Goal: Information Seeking & Learning: Check status

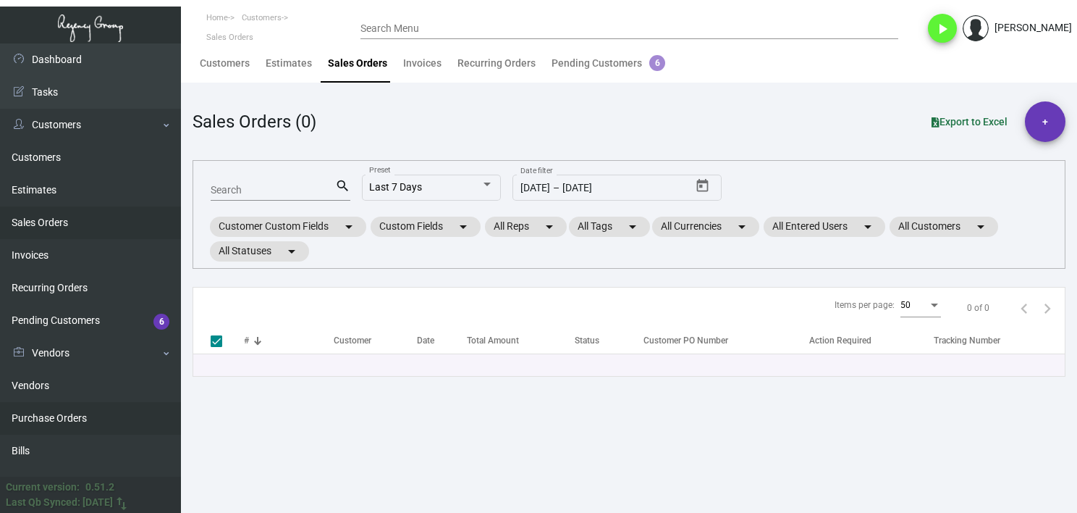
click at [92, 418] on link "Purchase Orders" at bounding box center [90, 418] width 181 height 33
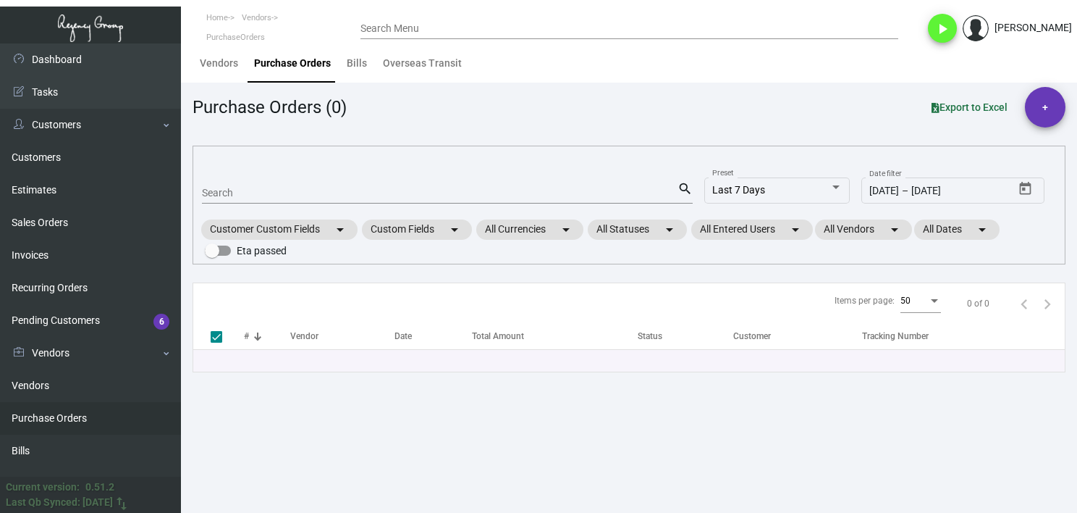
click at [274, 193] on input "Search" at bounding box center [440, 194] width 476 height 12
paste input "108527"
type input "108527"
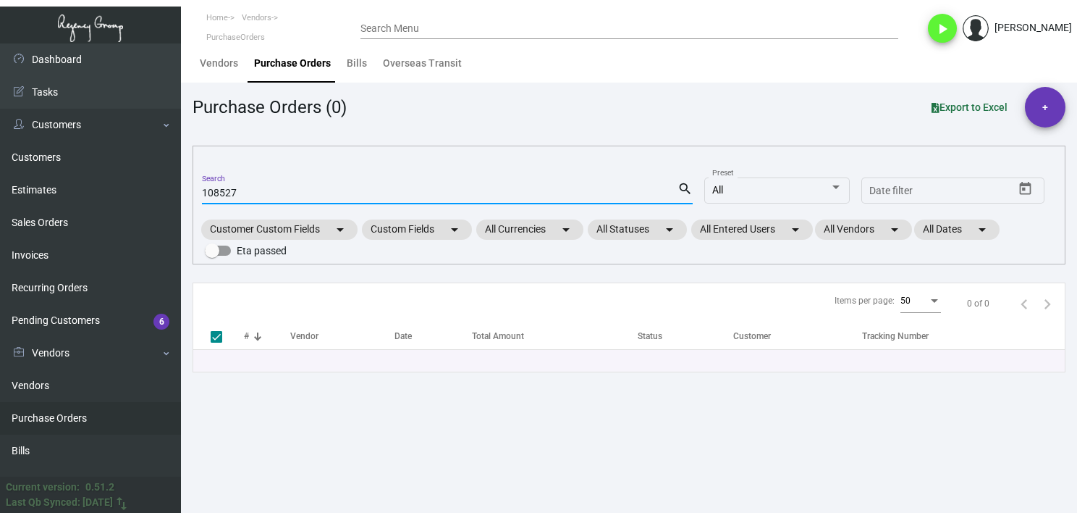
checkbox input "false"
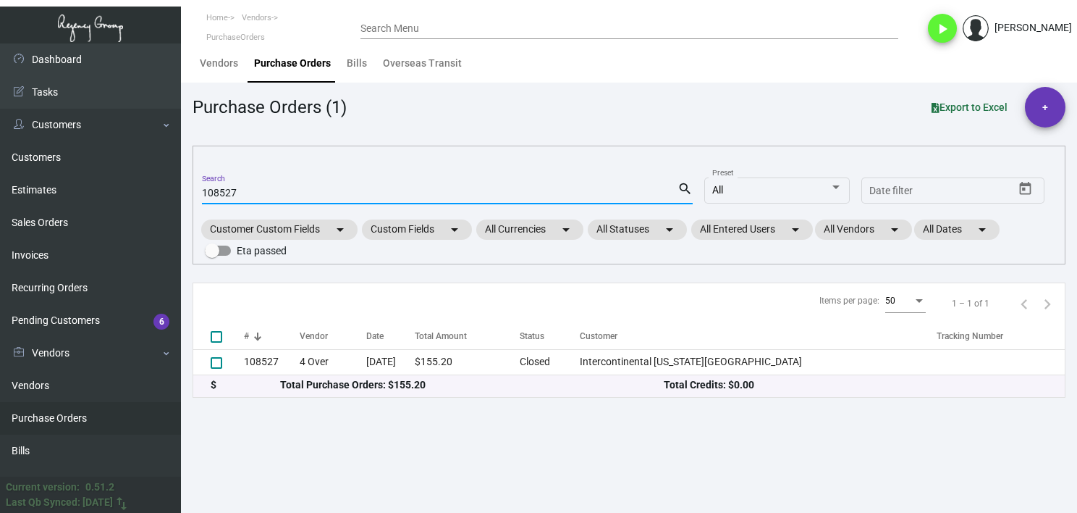
click at [299, 348] on th "#" at bounding box center [272, 336] width 56 height 25
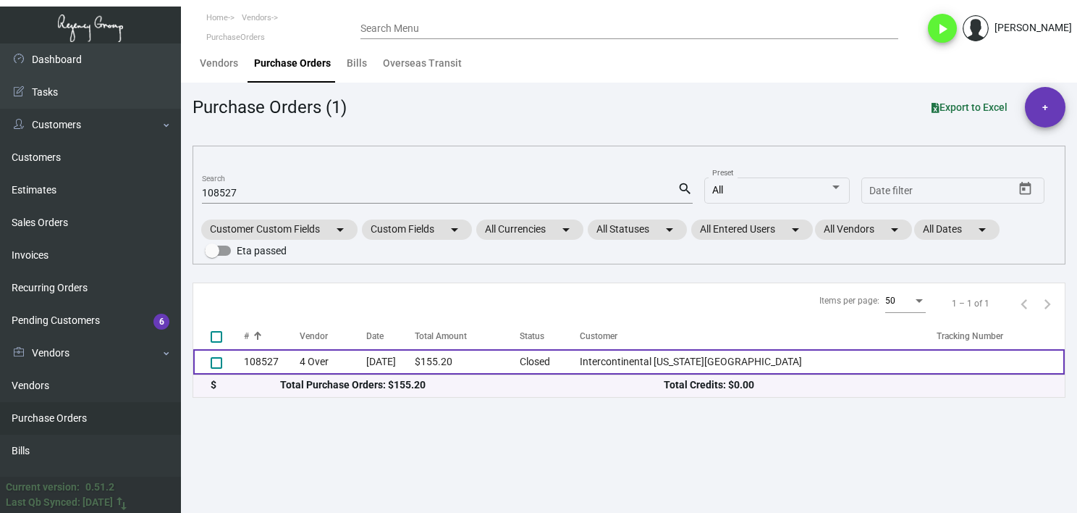
click at [298, 353] on td "108527" at bounding box center [272, 361] width 56 height 25
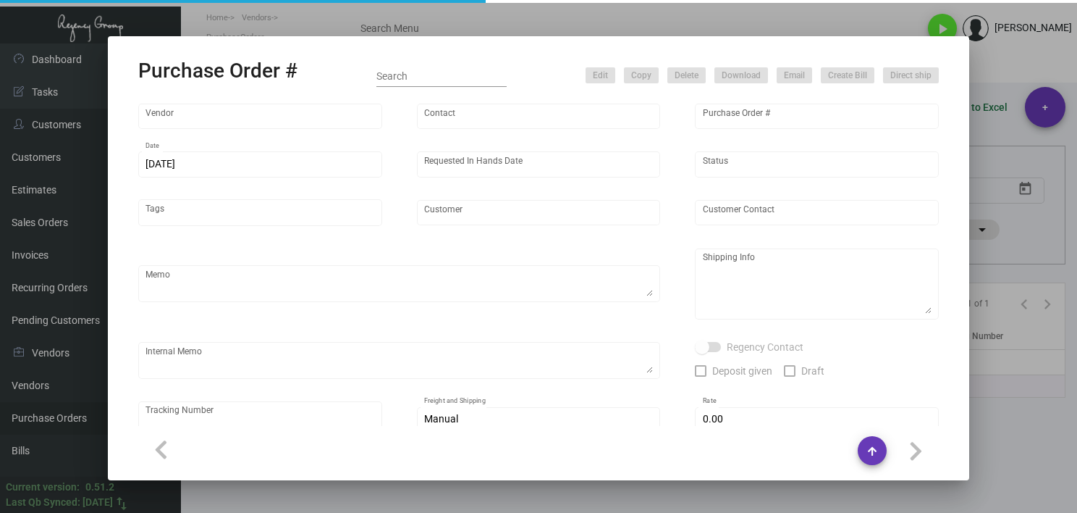
type input "4 Over"
type input "108527"
type input "[DATE]"
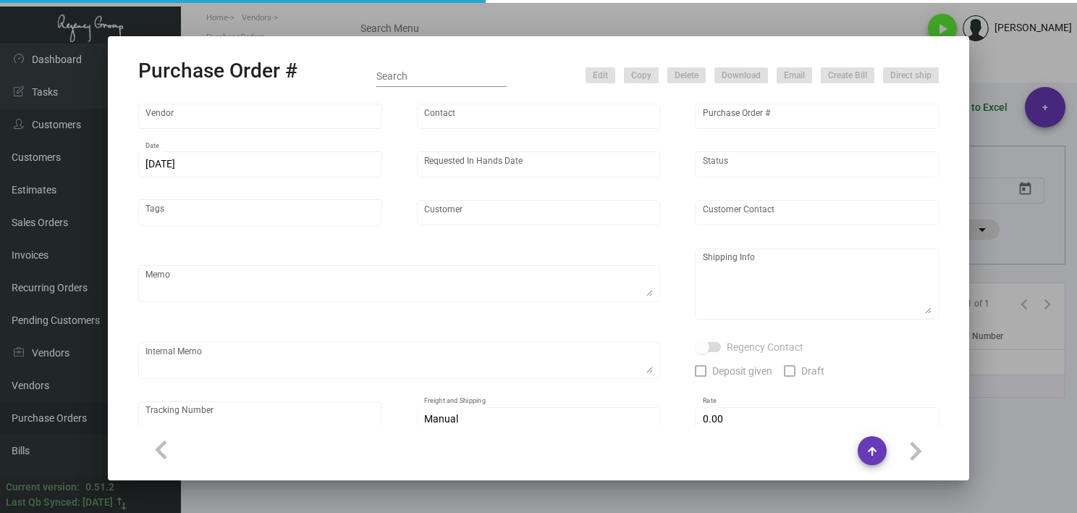
type input "Intercontinental [US_STATE][GEOGRAPHIC_DATA]"
type input "[PERSON_NAME]"
type textarea "E5000113476/ 008825048"
type textarea "Intercontinental [US_STATE][GEOGRAPHIC_DATA] - [PERSON_NAME] [STREET_ADDRESS][U…"
type textarea "12/2 - Created new estimate, correct specs are 4/0."
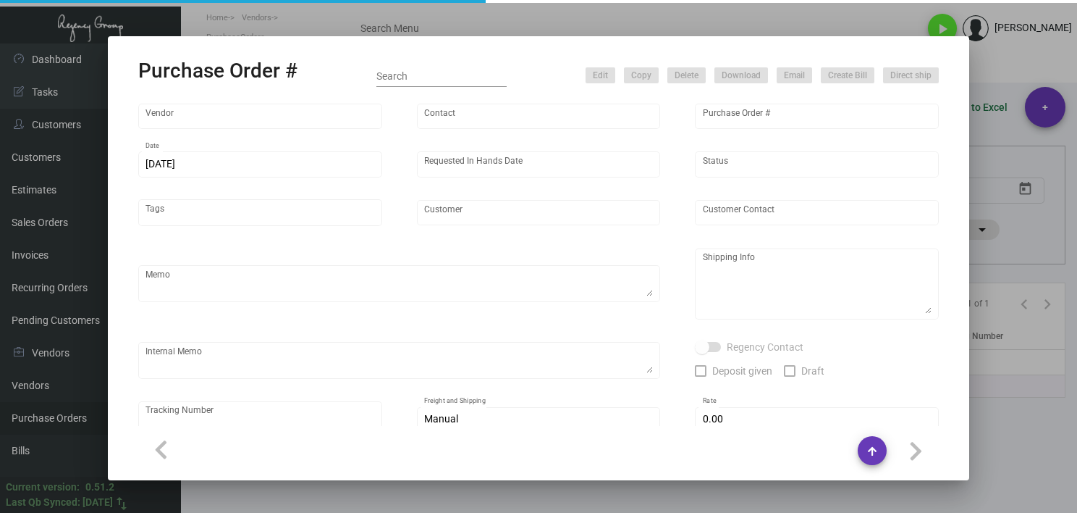
type input "$ 16.60"
type input "United States Dollar $"
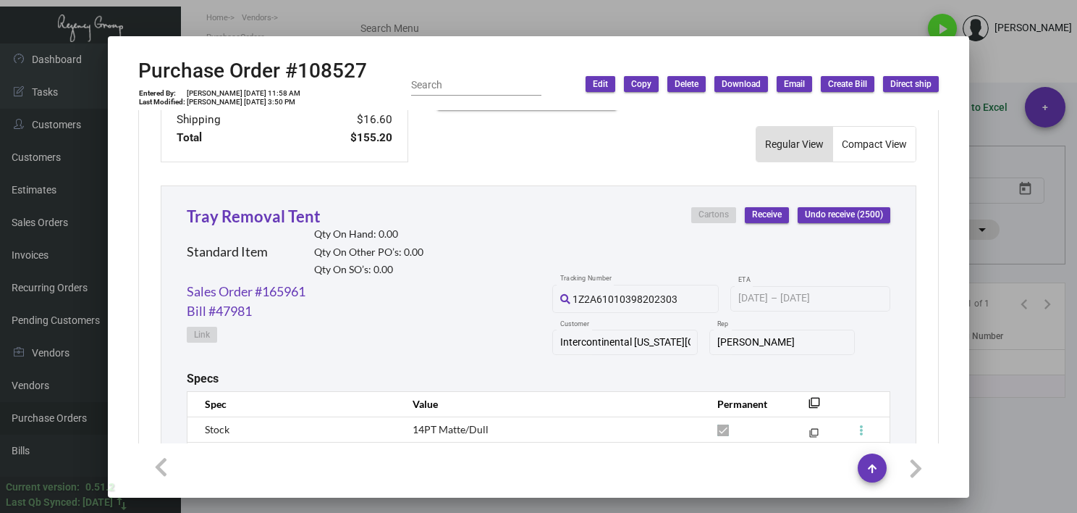
scroll to position [599, 0]
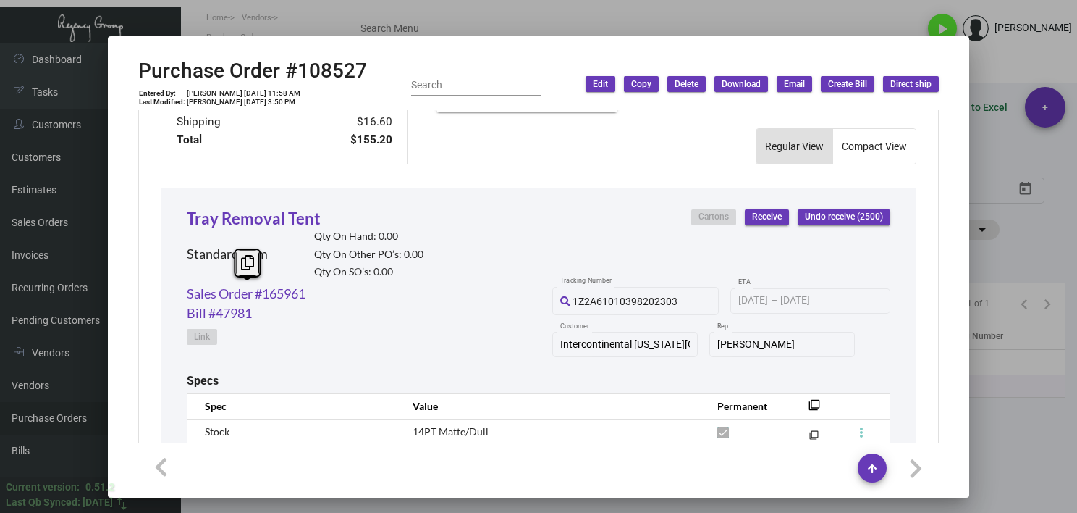
drag, startPoint x: 324, startPoint y: 297, endPoint x: 185, endPoint y: 298, distance: 139.7
click at [185, 298] on div "Tray Removal Tent Standard Item Qty On Hand: 0.00 Qty On Other PO’s: 0.00 Qty O…" at bounding box center [539, 408] width 756 height 440
copy link "Sales Order #165961"
click at [1001, 421] on div at bounding box center [538, 256] width 1077 height 513
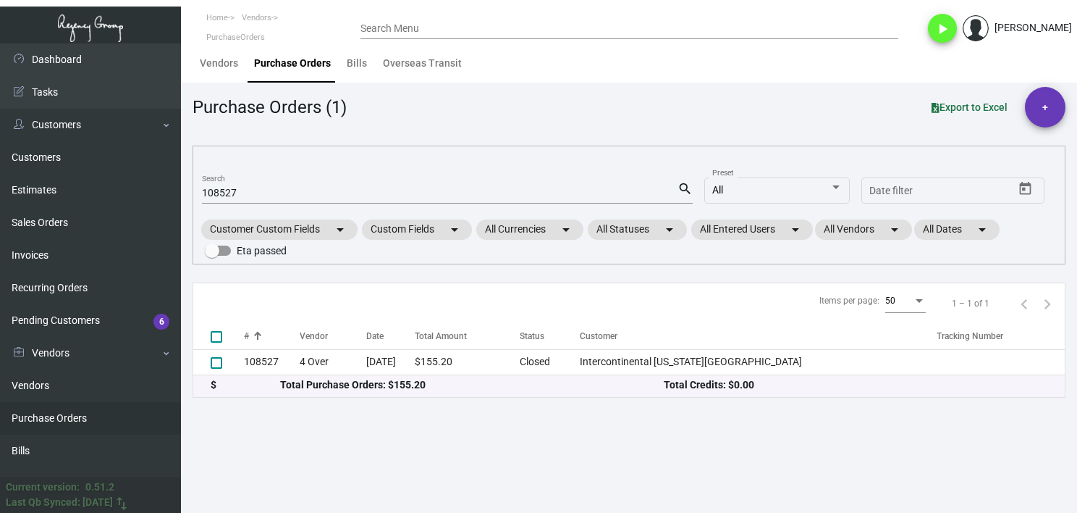
click at [227, 193] on input "108527" at bounding box center [440, 194] width 476 height 12
paste input "791"
type input "107917"
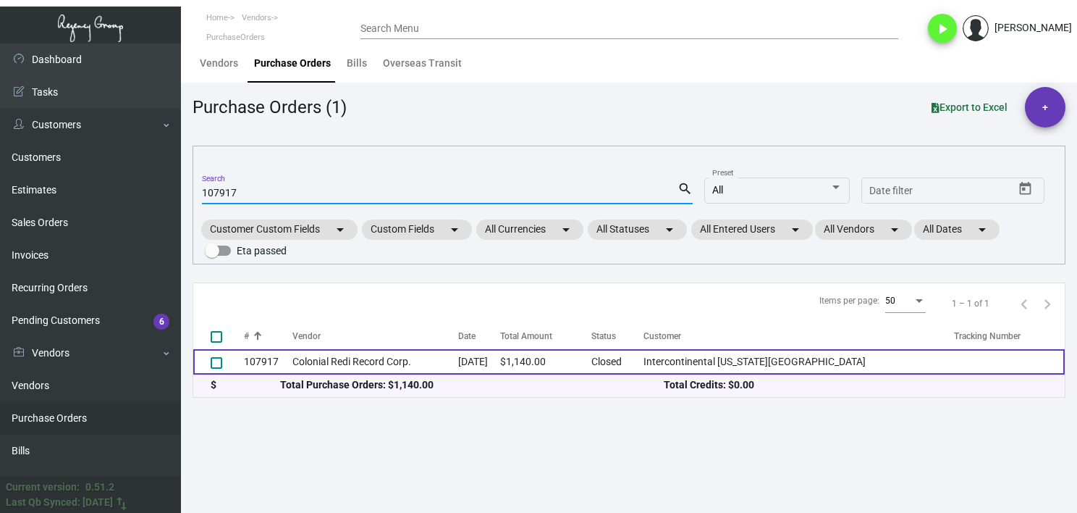
click at [307, 369] on td "Colonial Redi Record Corp." at bounding box center [375, 361] width 166 height 25
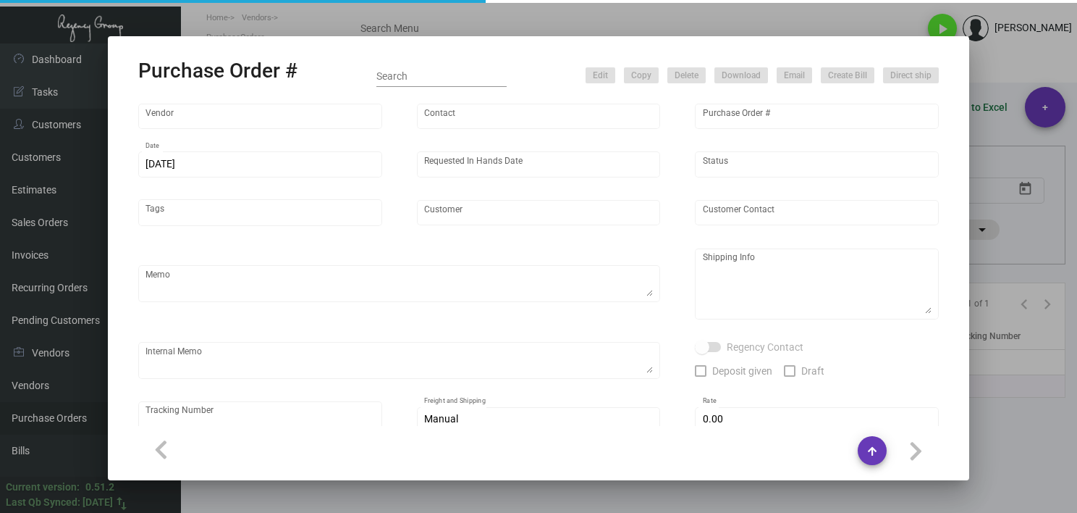
type input "Colonial Redi Record Corp."
type input "[PERSON_NAME]"
type input "107917"
type input "[DATE]"
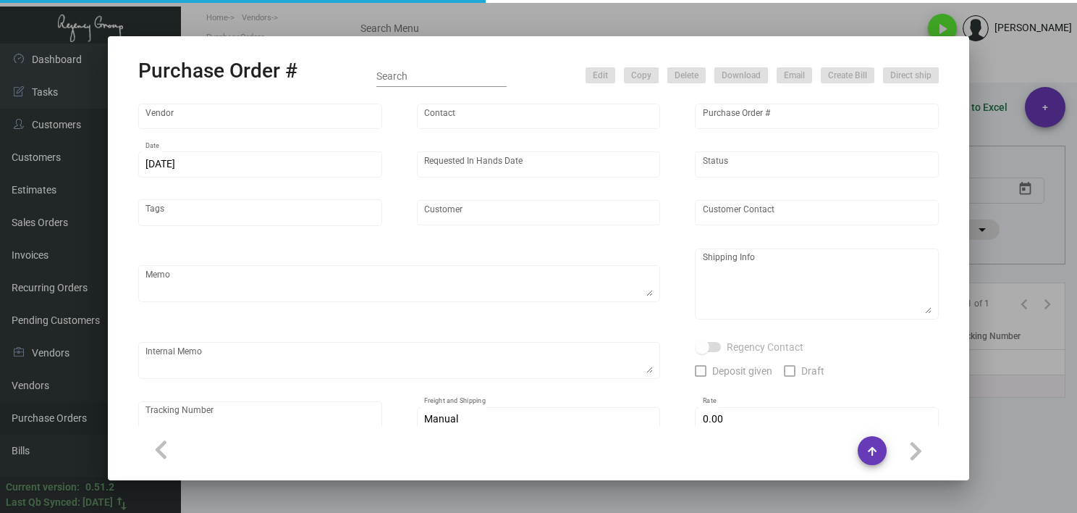
type input "Intercontinental [US_STATE][GEOGRAPHIC_DATA]"
type input "[PERSON_NAME]"
type textarea "Reorder - PO#100798 / When ready to ship, contact: [EMAIL_ADDRESS][DOMAIN_NAME]…"
type textarea "Intercontinental [US_STATE][GEOGRAPHIC_DATA] - [PERSON_NAME] [PERSON_NAME] / [P…"
type input "$ 0.00"
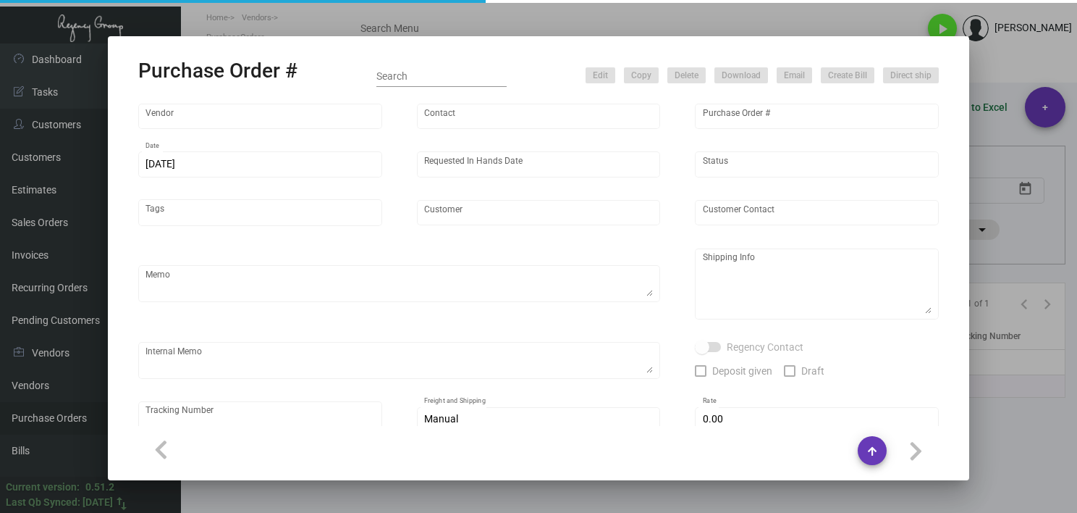
type input "United States Dollar $"
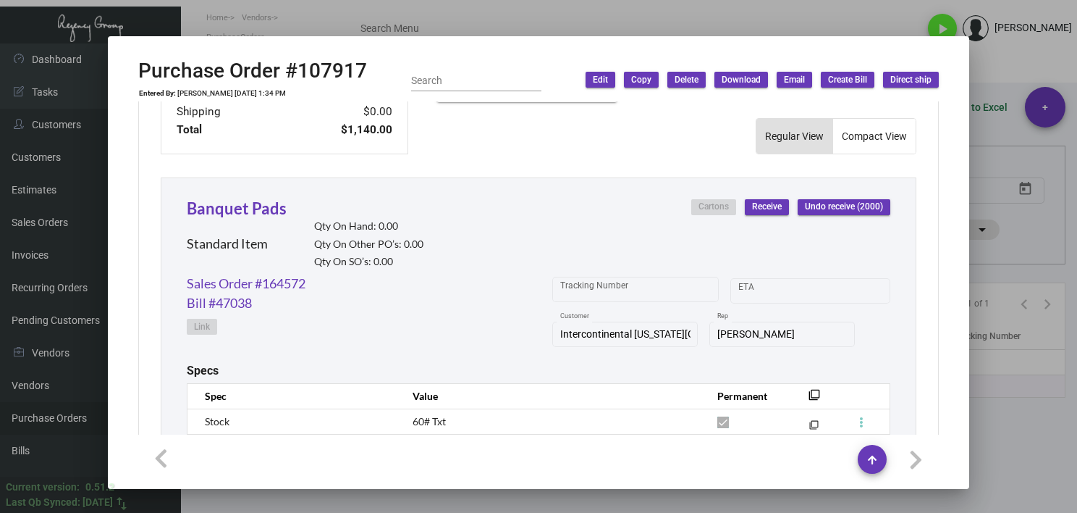
scroll to position [618, 0]
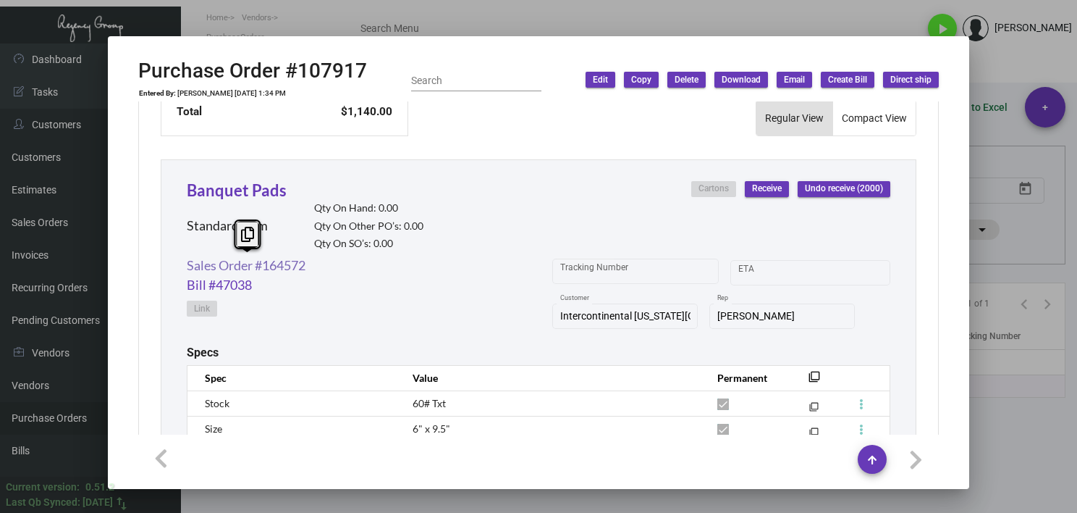
drag, startPoint x: 308, startPoint y: 261, endPoint x: 188, endPoint y: 266, distance: 121.0
click at [188, 266] on div "Sales Order #164572 Bill #47038 Link Tracking Number Start date – ETA Intercont…" at bounding box center [539, 301] width 704 height 90
copy link "Sales Order #164572"
click at [423, 17] on div at bounding box center [538, 256] width 1077 height 513
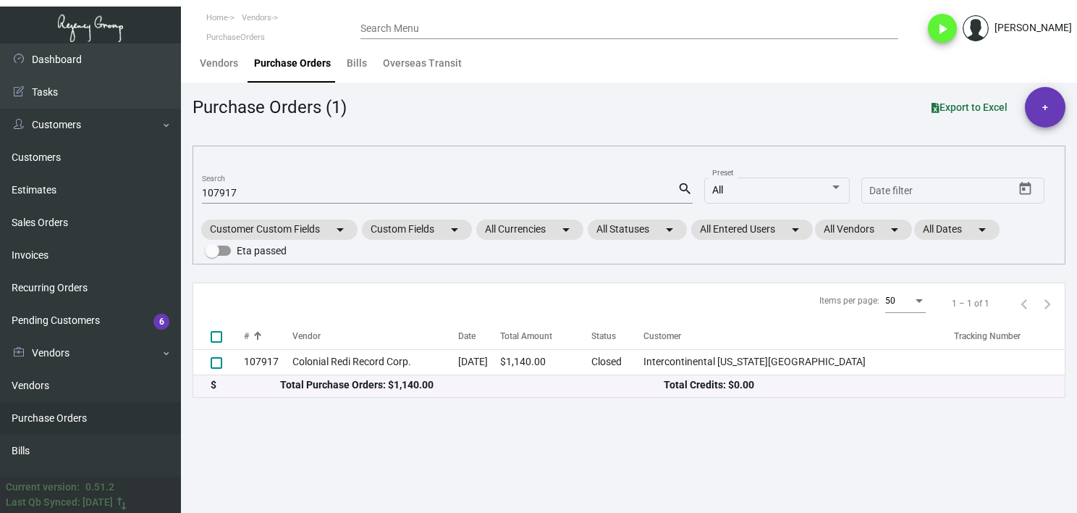
click at [228, 188] on input "107917" at bounding box center [440, 194] width 476 height 12
paste input "8258"
type input "108258"
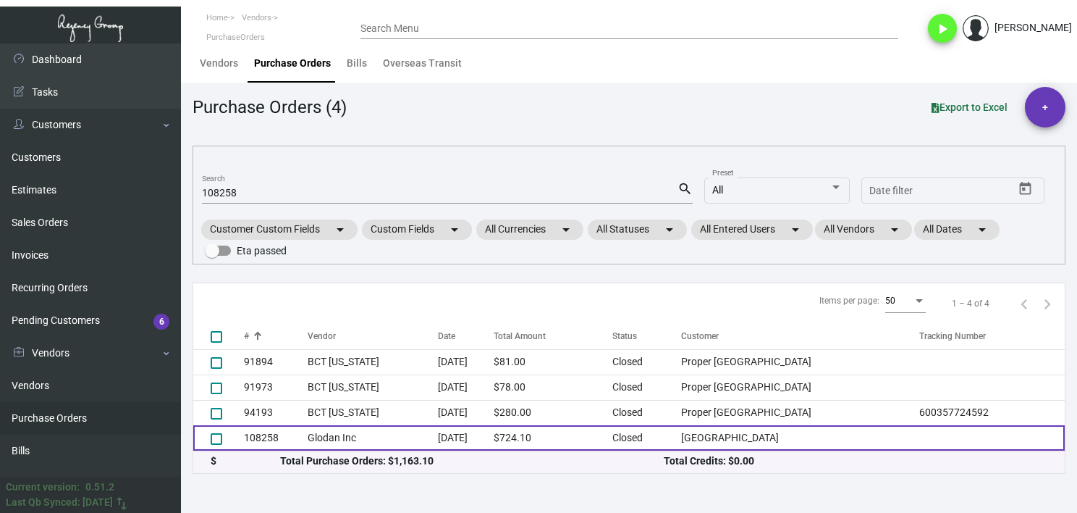
click at [306, 429] on td "108258" at bounding box center [276, 437] width 64 height 25
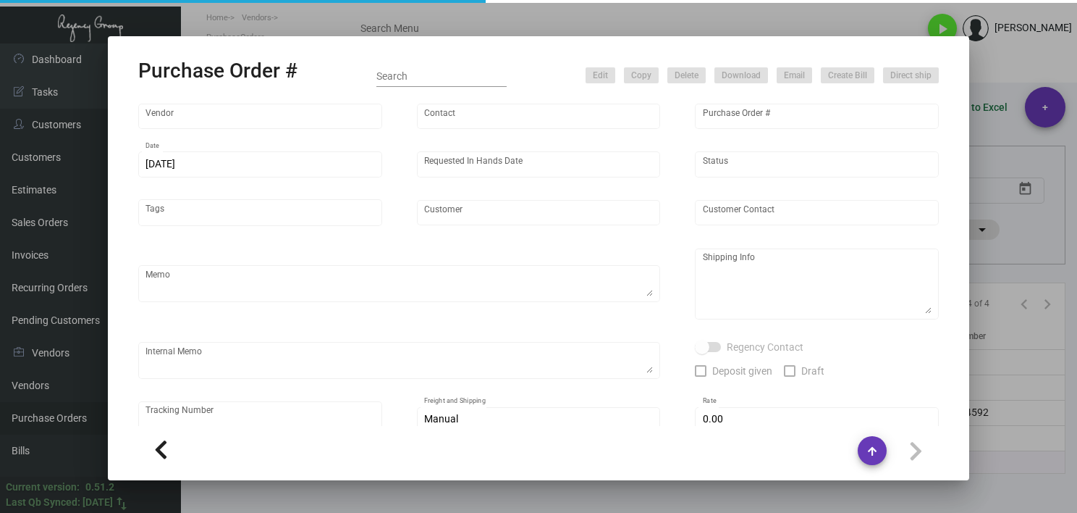
type input "Glodan Inc"
type input "[PERSON_NAME]"
type input "108258"
type input "[DATE]"
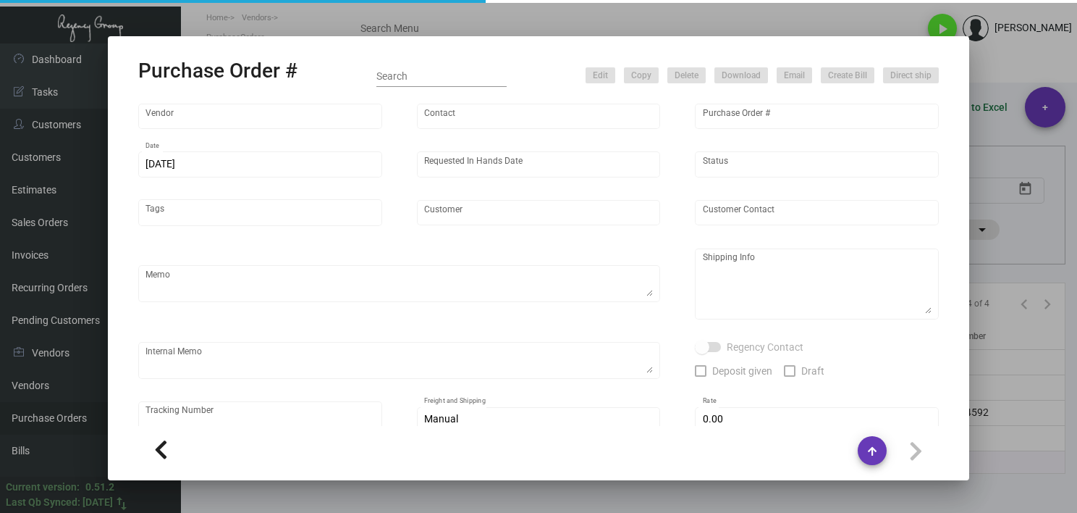
type input "[GEOGRAPHIC_DATA]"
type input "Madi Bird"
type textarea "***ANY PRICE DISCREPANCY MUST BE CALLED OUT PRIOR TO PROCEEDING WITH THIS ORDER…"
type textarea "[GEOGRAPHIC_DATA] - Madi Bird [STREET_ADDRESS][US_STATE][US_STATE]"
type textarea "These will need to be shipped as they only offer free local delivery ~ // Since…"
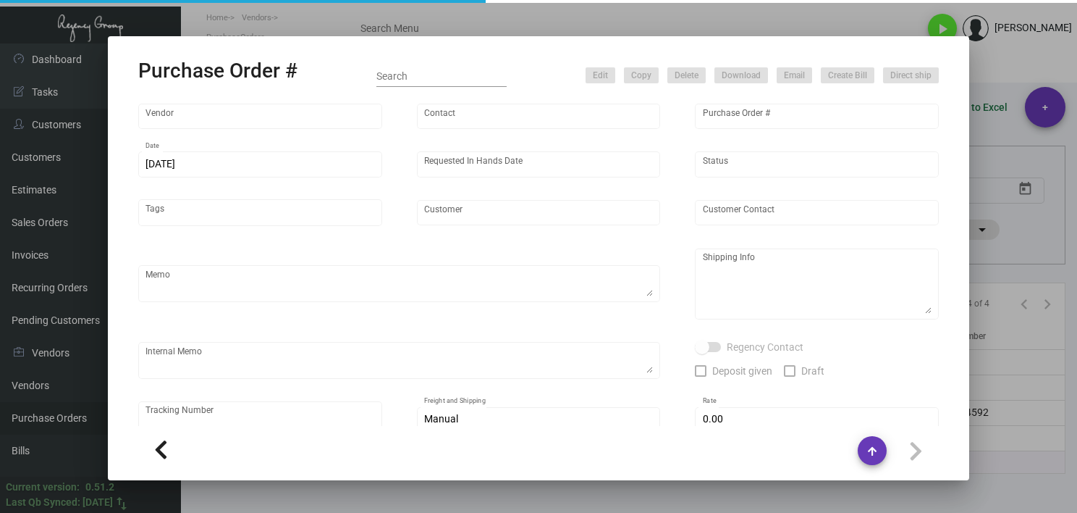
type input "$ 0.00"
type input "United States Dollar $"
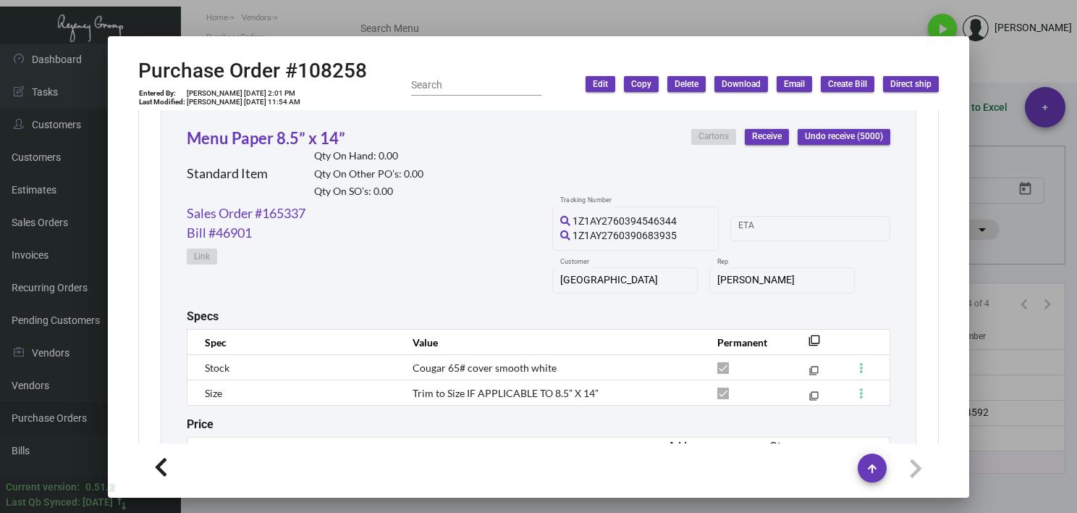
scroll to position [712, 0]
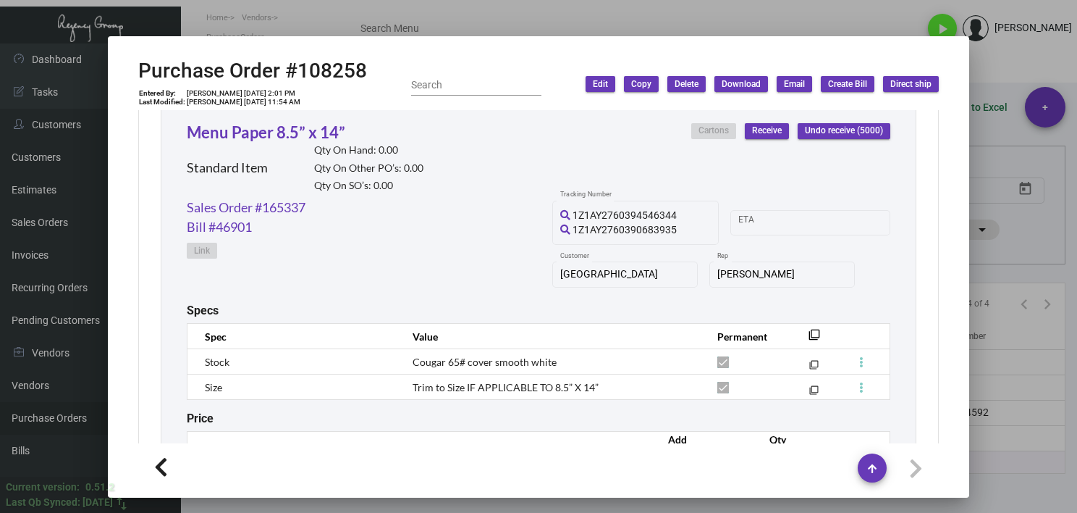
click at [412, 23] on div at bounding box center [538, 256] width 1077 height 513
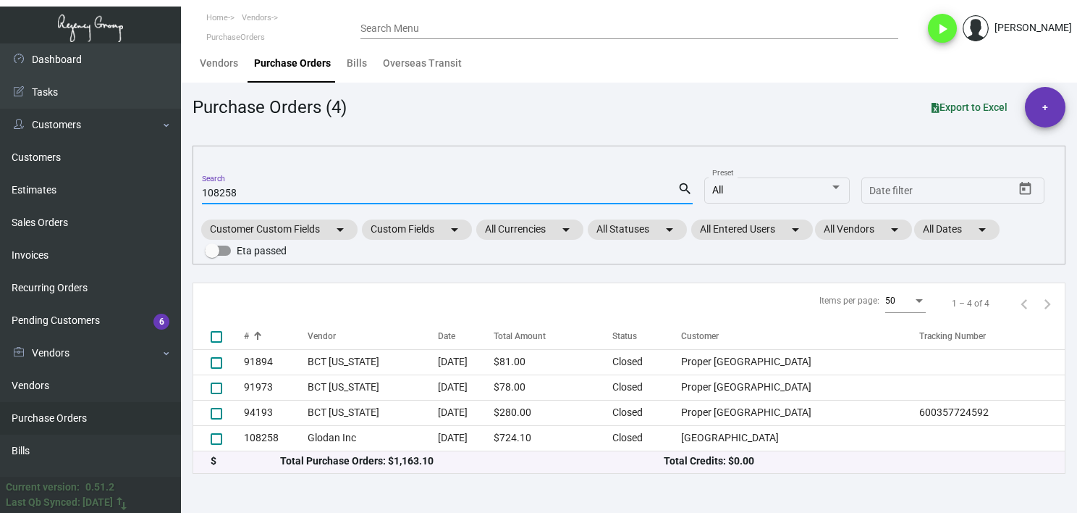
click at [223, 189] on input "108258" at bounding box center [440, 194] width 476 height 12
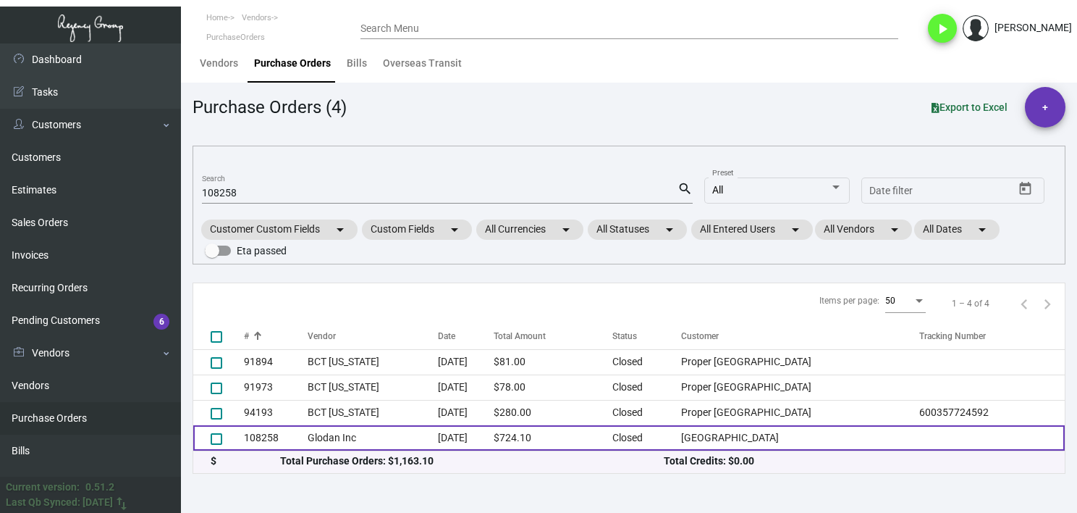
click at [287, 442] on td "108258" at bounding box center [276, 437] width 64 height 25
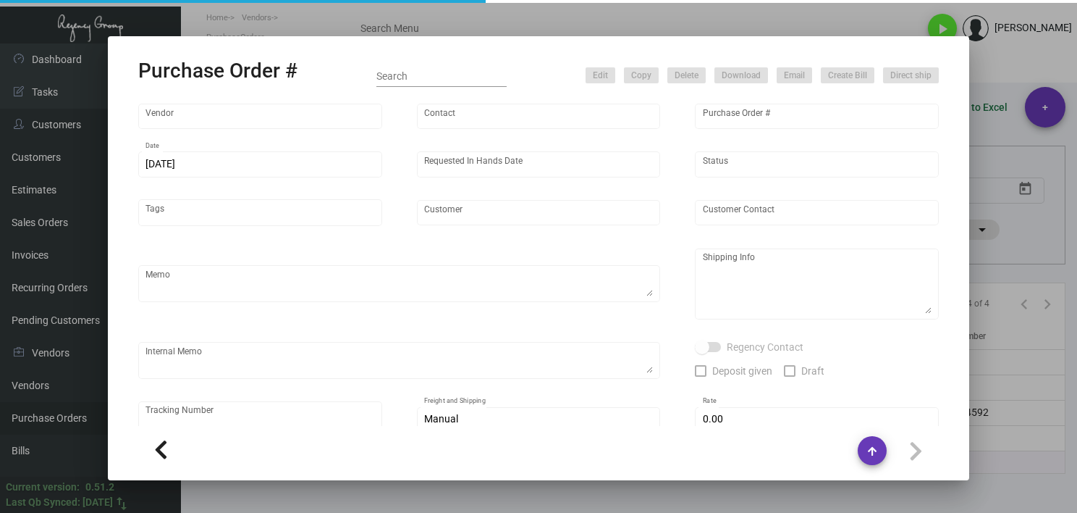
type input "Glodan Inc"
type input "[PERSON_NAME]"
type input "108258"
type input "[DATE]"
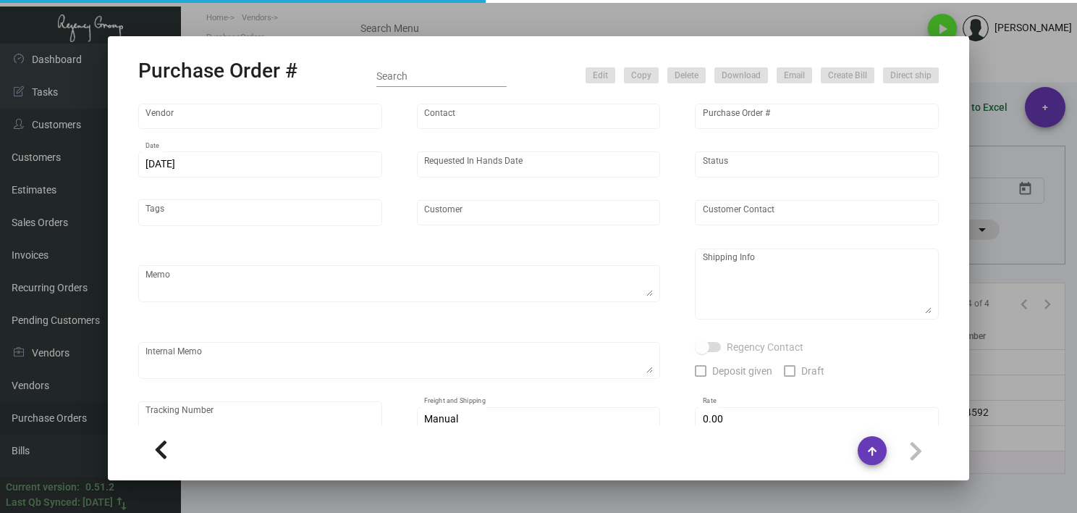
type input "[GEOGRAPHIC_DATA]"
type input "Madi Bird"
type textarea "***ANY PRICE DISCREPANCY MUST BE CALLED OUT PRIOR TO PROCEEDING WITH THIS ORDER…"
type textarea "[GEOGRAPHIC_DATA] - Madi Bird [STREET_ADDRESS][US_STATE][US_STATE]"
type textarea "These will need to be shipped as they only offer free local delivery ~ // Since…"
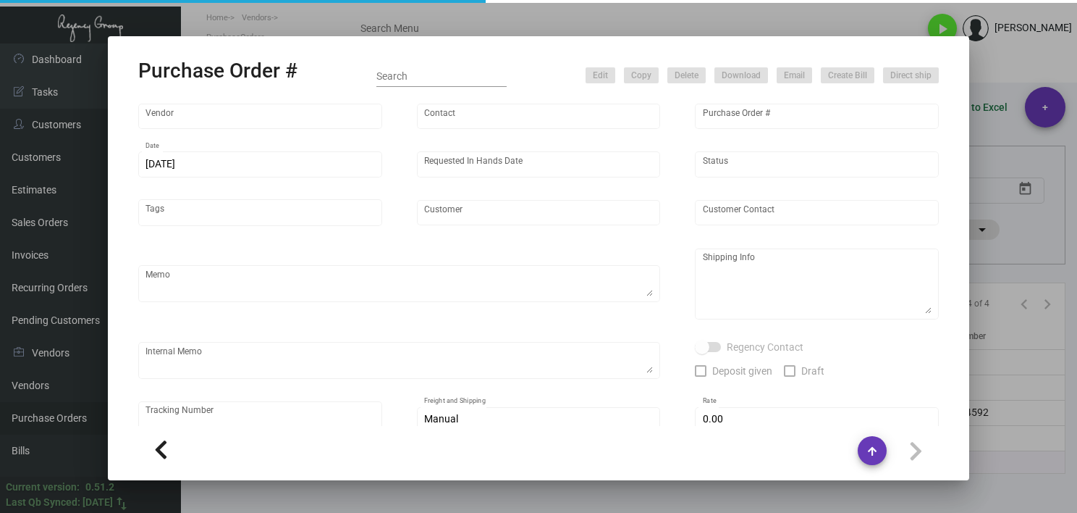
type input "$ 0.00"
type input "United States Dollar $"
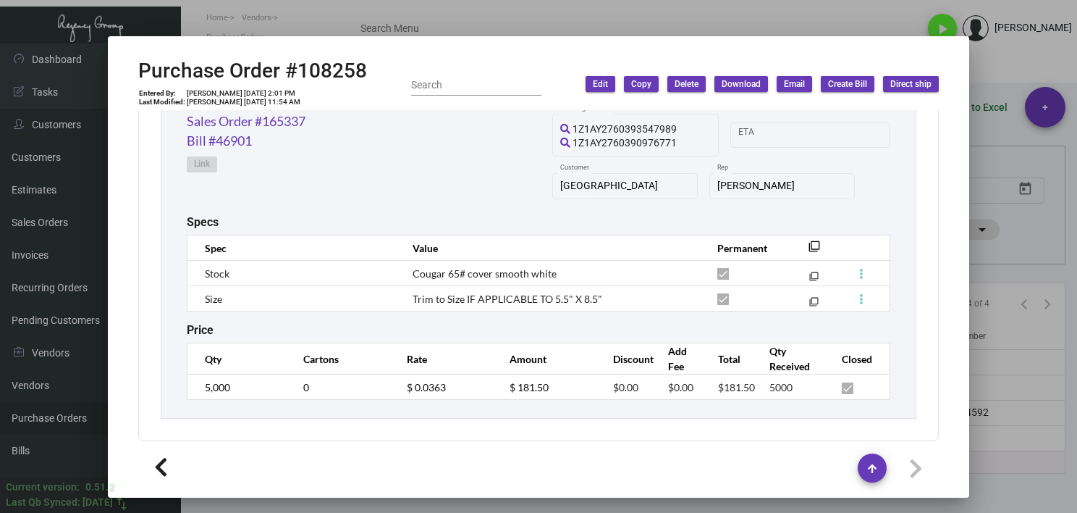
scroll to position [1234, 0]
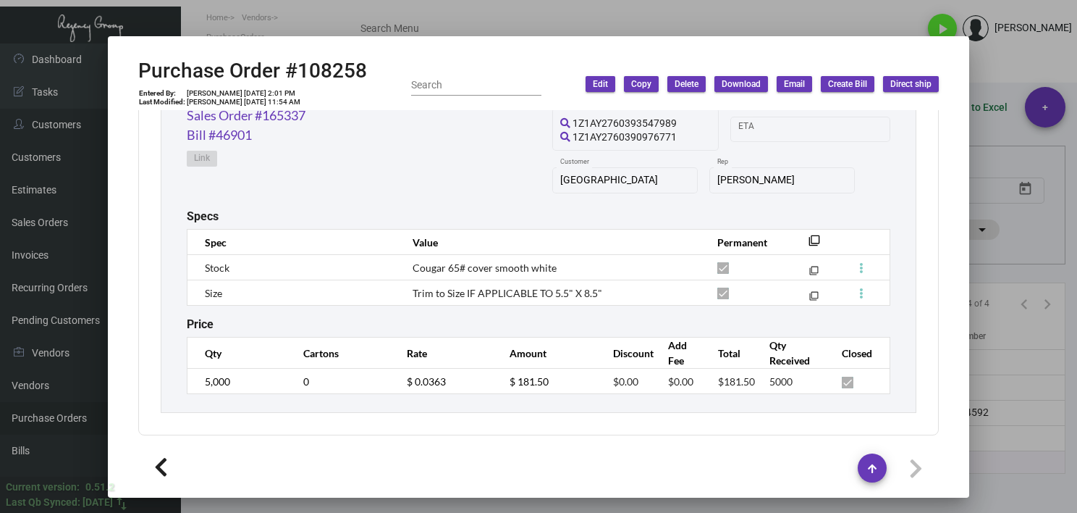
click at [1003, 246] on div at bounding box center [538, 256] width 1077 height 513
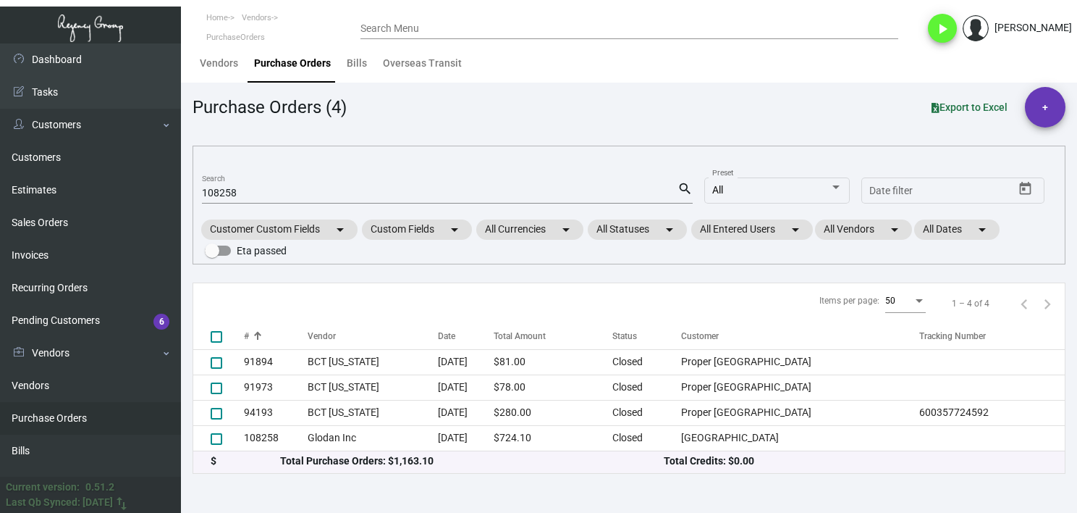
click at [237, 188] on input "108258" at bounding box center [440, 194] width 476 height 12
paste input "101451"
type input "108258101451"
click at [237, 188] on input "108258101451" at bounding box center [440, 194] width 476 height 12
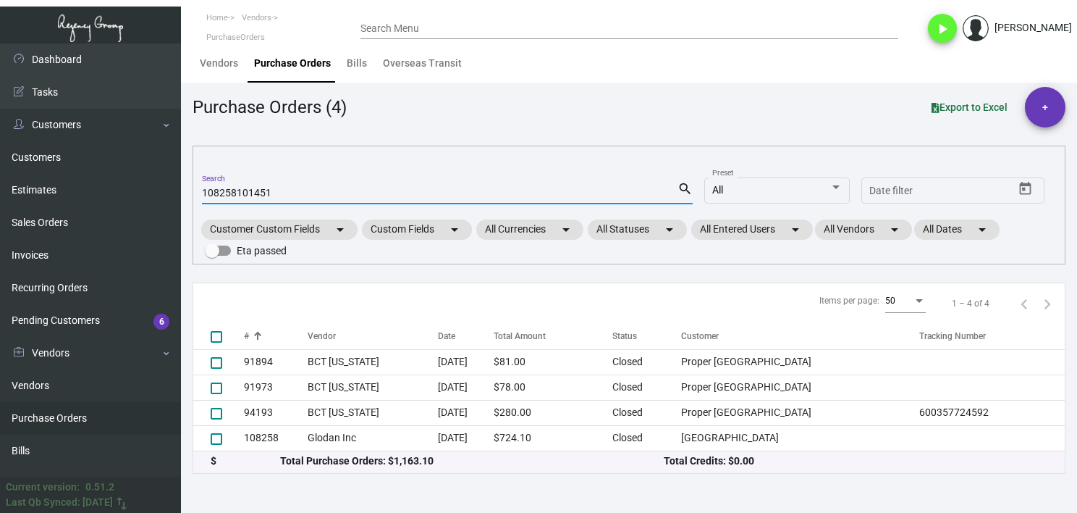
checkbox input "true"
click at [237, 188] on input "108258101451" at bounding box center [440, 194] width 476 height 12
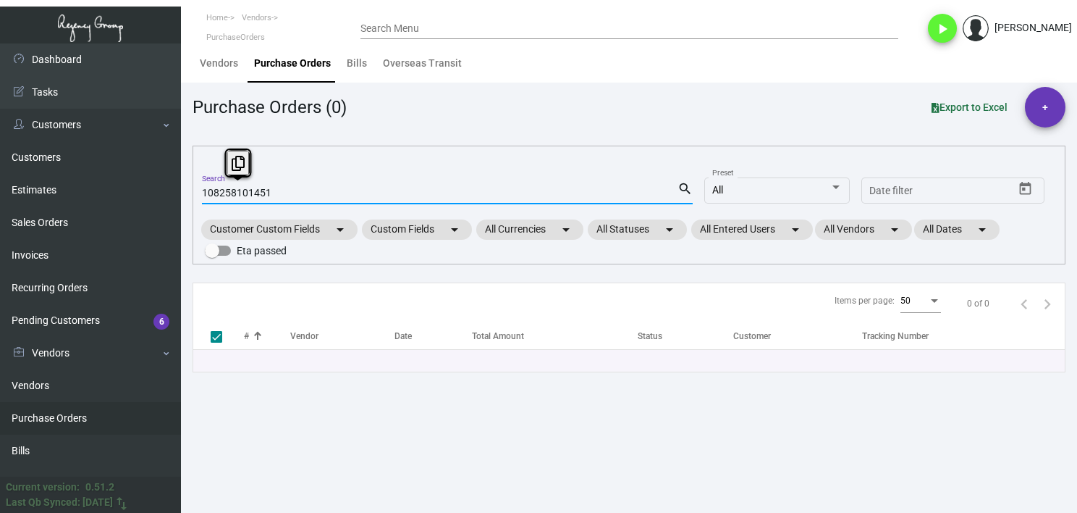
paste input
type input "101451"
checkbox input "false"
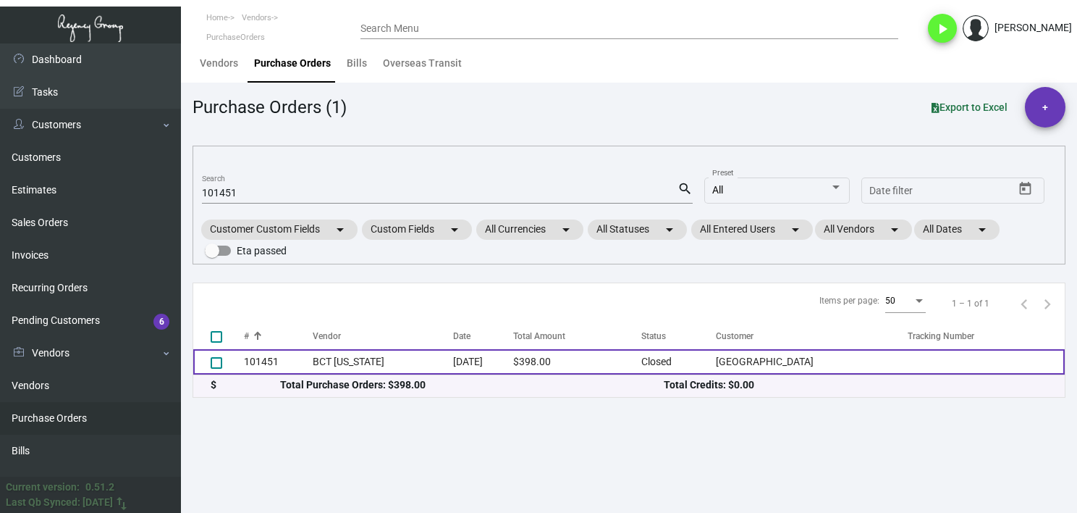
click at [343, 358] on td "BCT [US_STATE]" at bounding box center [383, 361] width 141 height 25
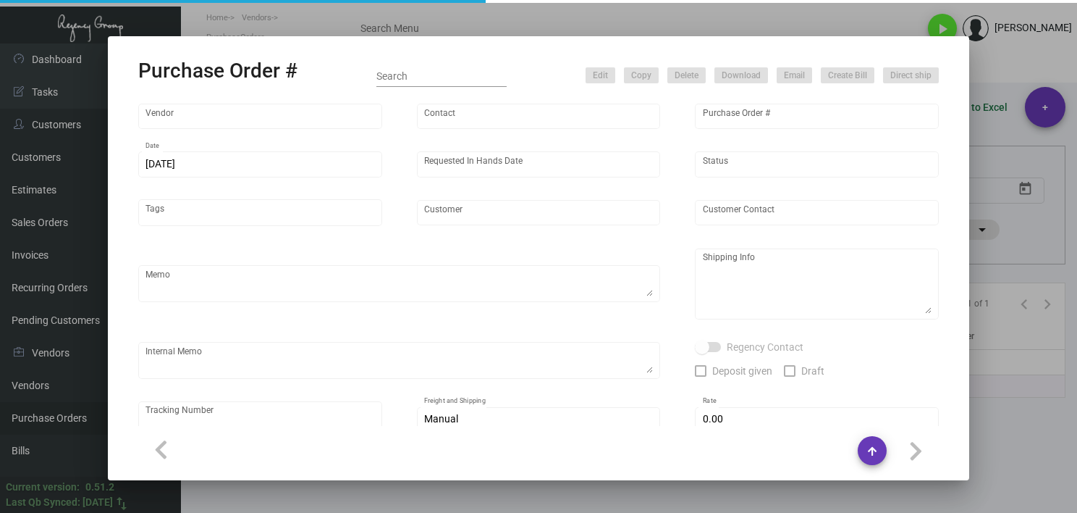
type input "BCT [US_STATE]"
type input "[PERSON_NAME]"
type input "101451"
type input "[DATE]"
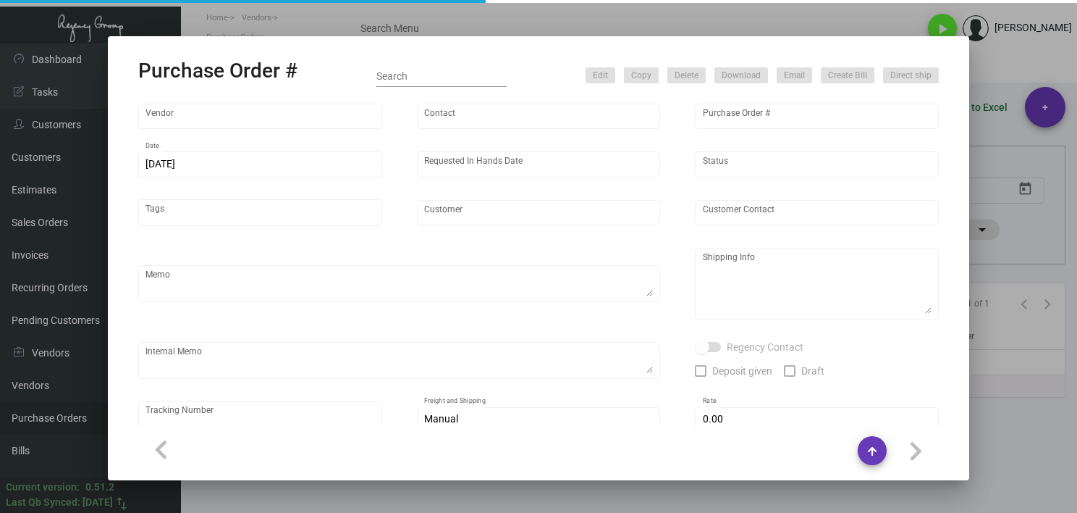
type input "[GEOGRAPHIC_DATA]"
type input "[PERSON_NAME]"
type textarea "***ANY PRICE DISCREPANCY MUST BE CALLED OUT PRIOR TO PROCEEDING WITH THIS ORDER…"
type textarea "[GEOGRAPHIC_DATA] - [PERSON_NAME] [STREET_ADDRESS][US_STATE][US_STATE]"
type input "$ 0.00"
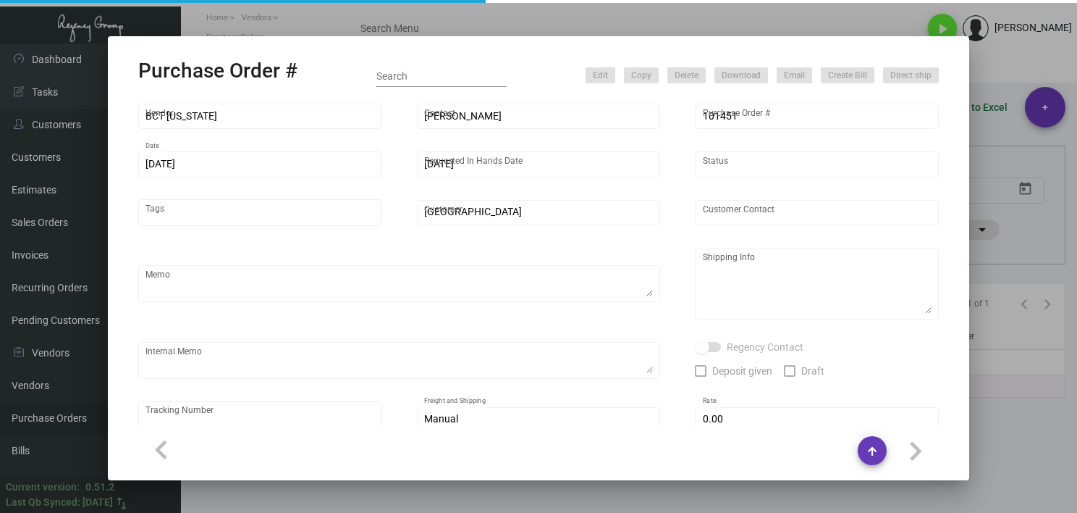
type input "United States Dollar $"
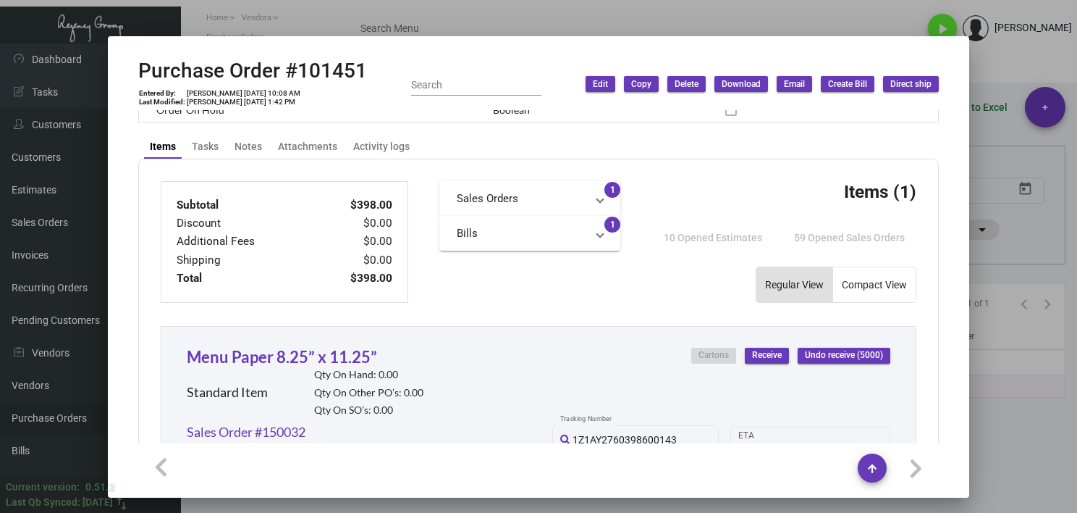
scroll to position [487, 0]
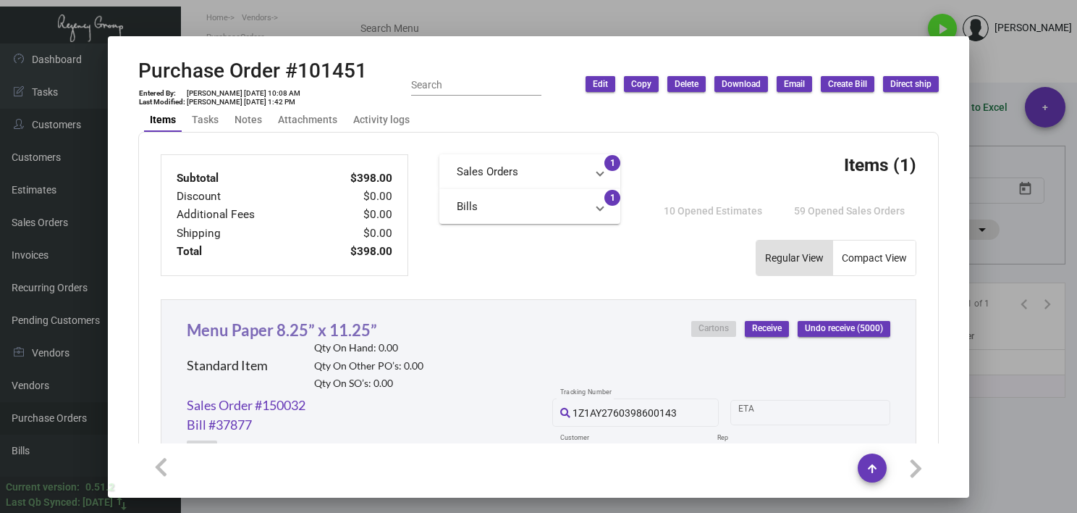
drag, startPoint x: 406, startPoint y: 332, endPoint x: 280, endPoint y: 327, distance: 126.1
click at [280, 327] on div "Menu Paper 8.25” x 11.25” Standard Item Qty On Hand: 0.00 Qty On Other PO’s: 0.…" at bounding box center [305, 356] width 237 height 77
drag, startPoint x: 402, startPoint y: 329, endPoint x: 306, endPoint y: 316, distance: 97.2
click at [487, 9] on div at bounding box center [538, 256] width 1077 height 513
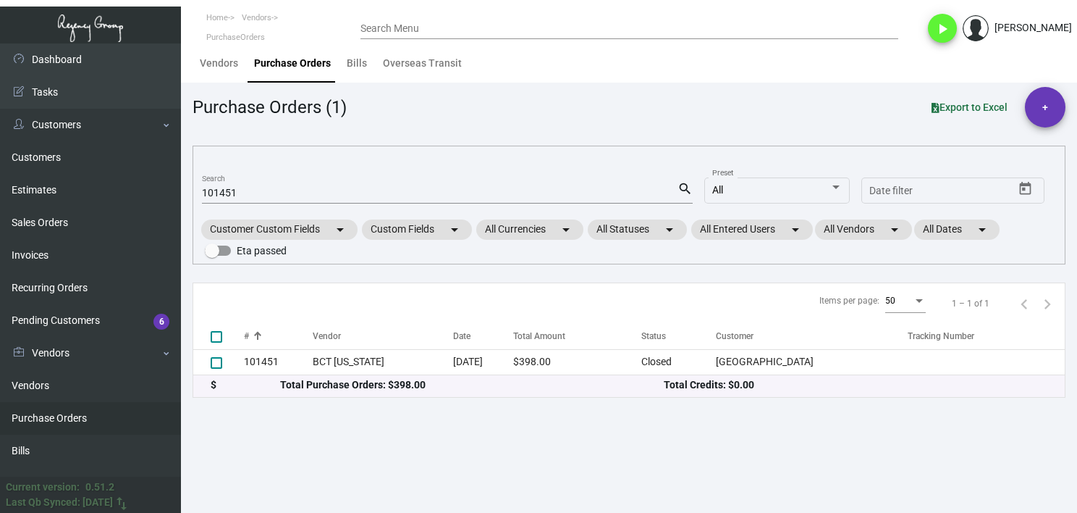
click at [220, 183] on div "101451 Search" at bounding box center [440, 192] width 476 height 22
click at [220, 191] on input "101451" at bounding box center [440, 194] width 476 height 12
paste input "93109"
type input "93109"
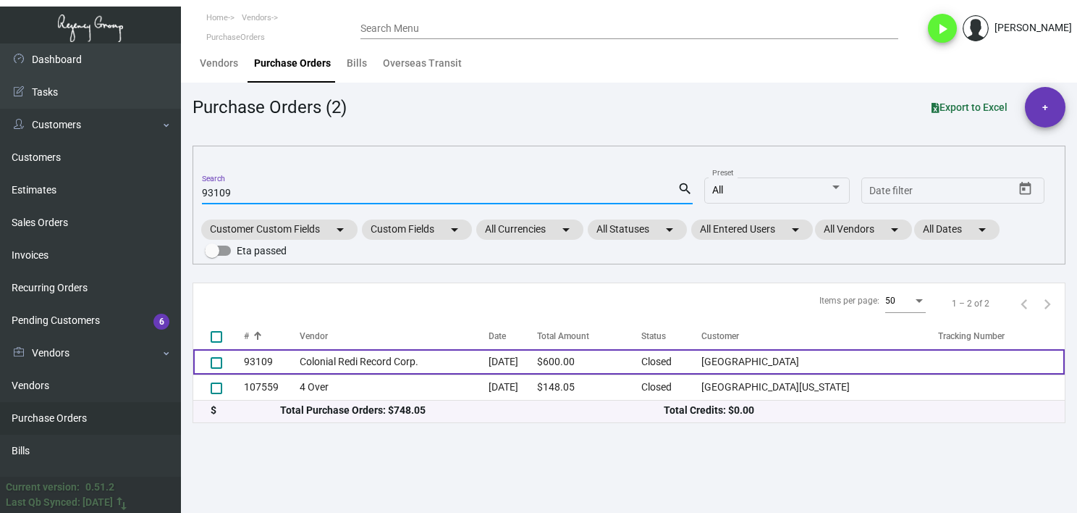
click at [275, 359] on td "93109" at bounding box center [272, 361] width 56 height 25
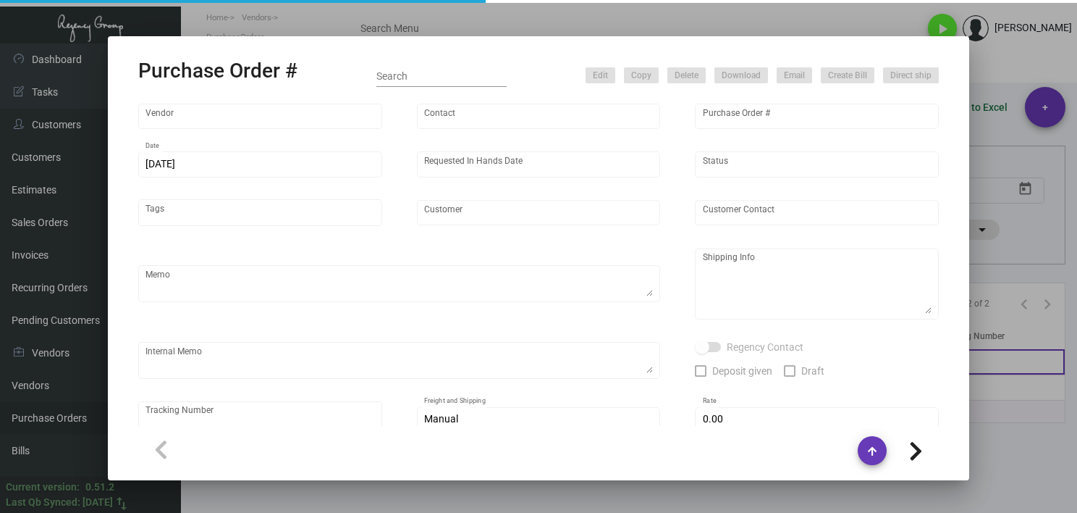
type input "Colonial Redi Record Corp."
type input "[PERSON_NAME]"
type input "93109"
type input "[DATE]"
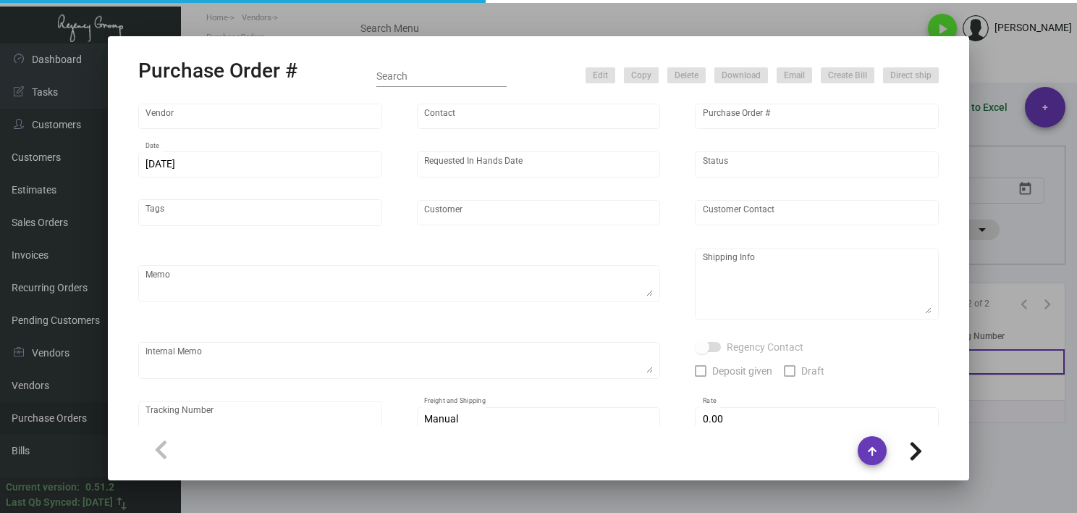
type input "[GEOGRAPHIC_DATA]"
type input "[PERSON_NAME]"
type textarea "[GEOGRAPHIC_DATA] - [PERSON_NAME] [STREET_ADDRESS][US_STATE][US_STATE]"
type input "$ 0.00"
type input "United States Dollar $"
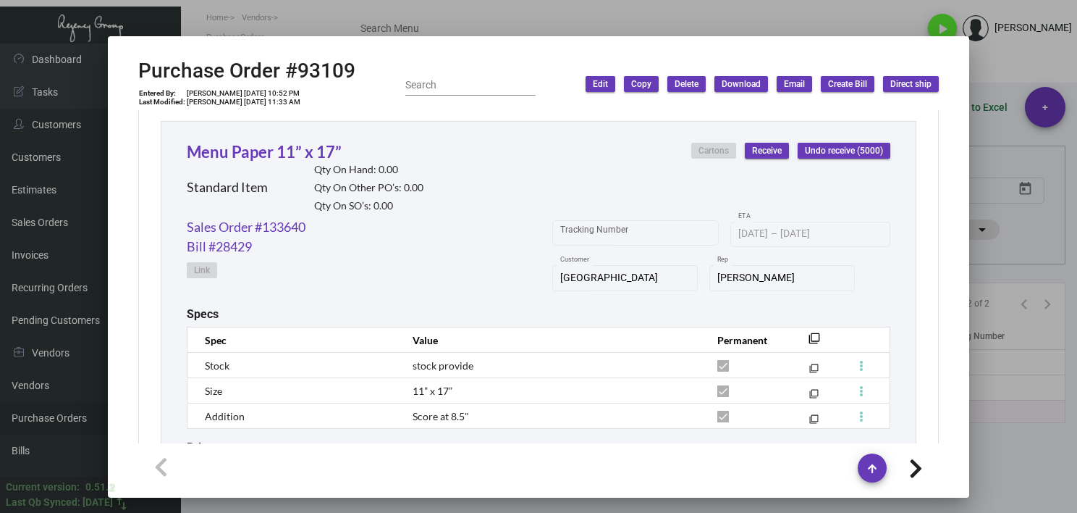
scroll to position [1183, 0]
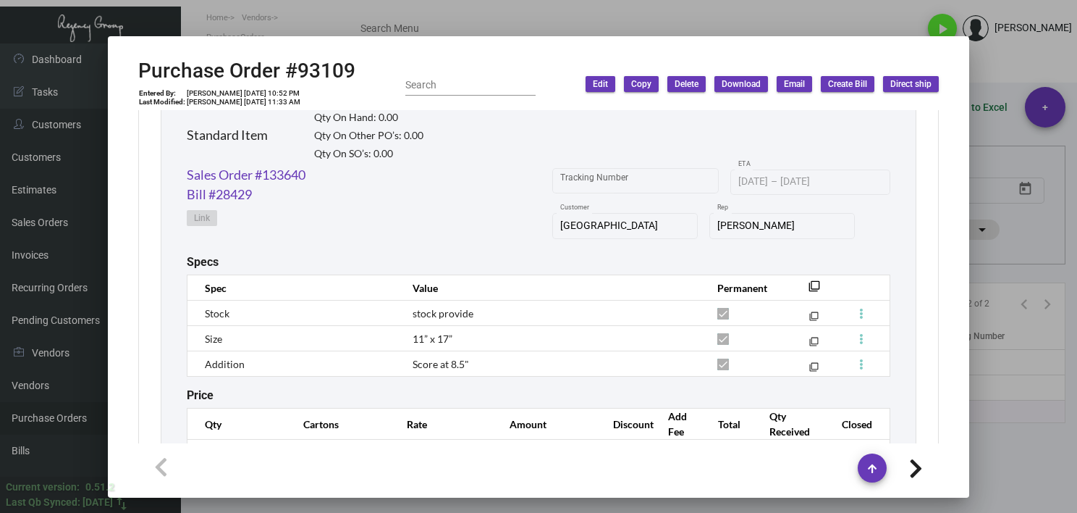
click at [353, 7] on div at bounding box center [538, 256] width 1077 height 513
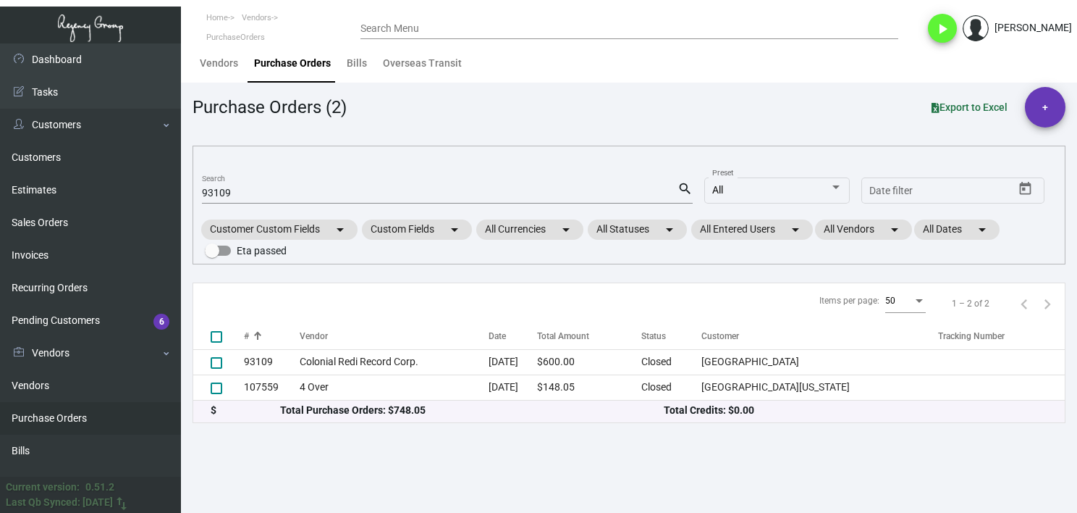
click at [208, 191] on input "93109" at bounding box center [440, 194] width 476 height 12
paste input "108258"
type input "108258 '"
checkbox input "true"
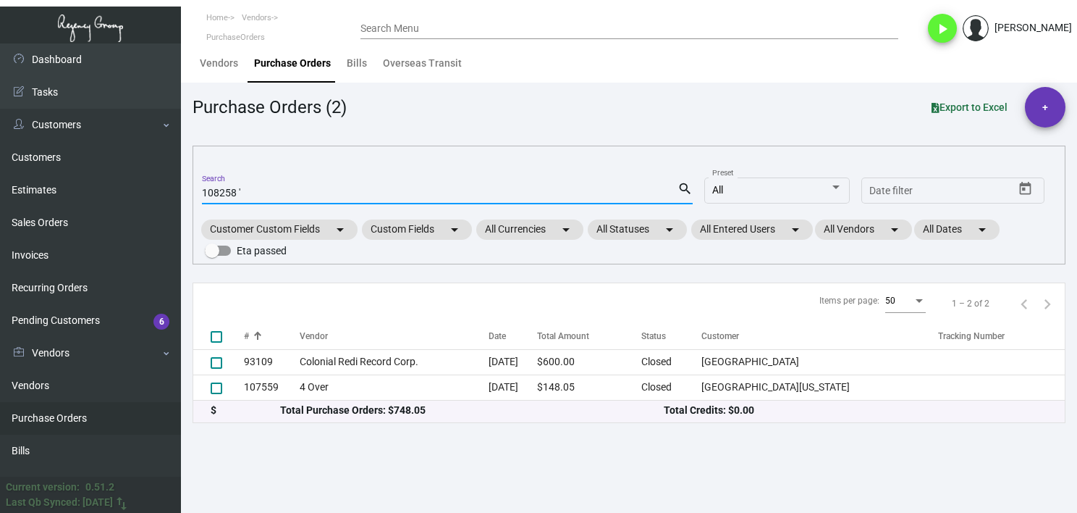
type input "108258"
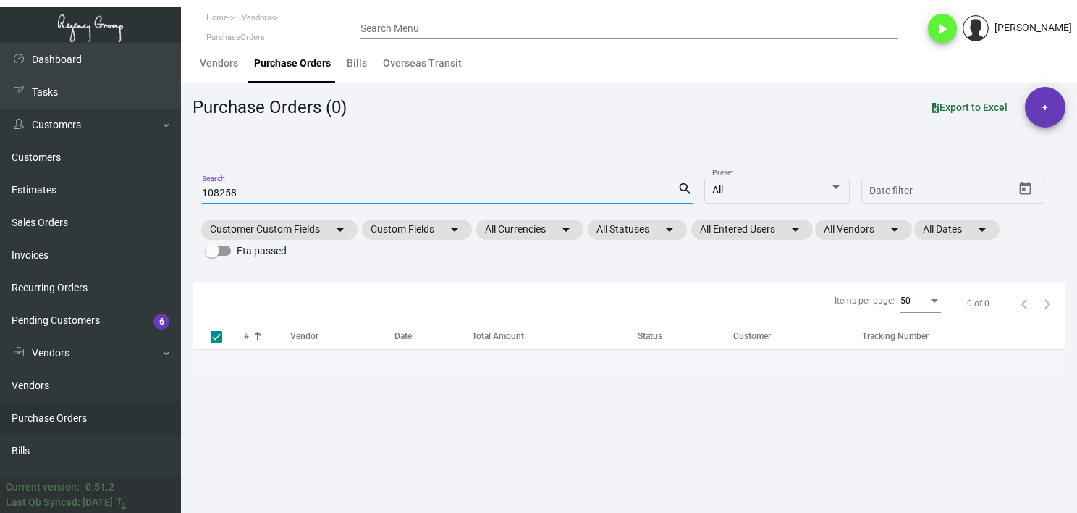
checkbox input "false"
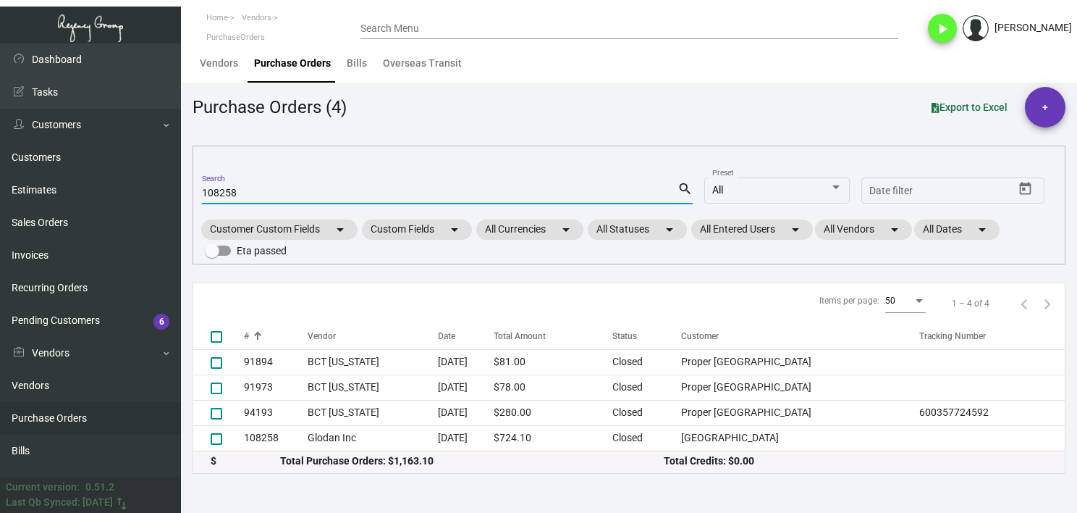
type input "108258"
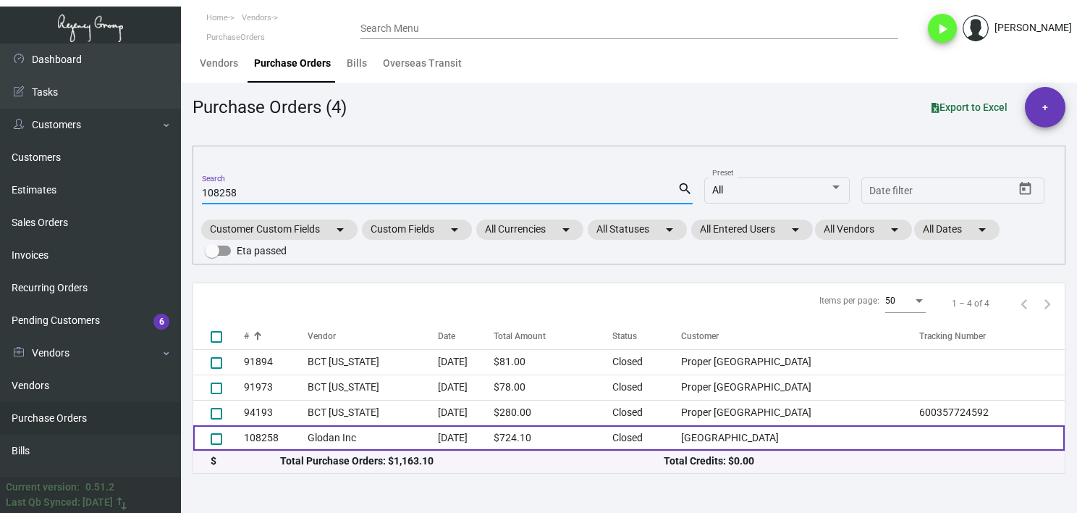
click at [313, 432] on td "Glodan Inc" at bounding box center [373, 437] width 131 height 25
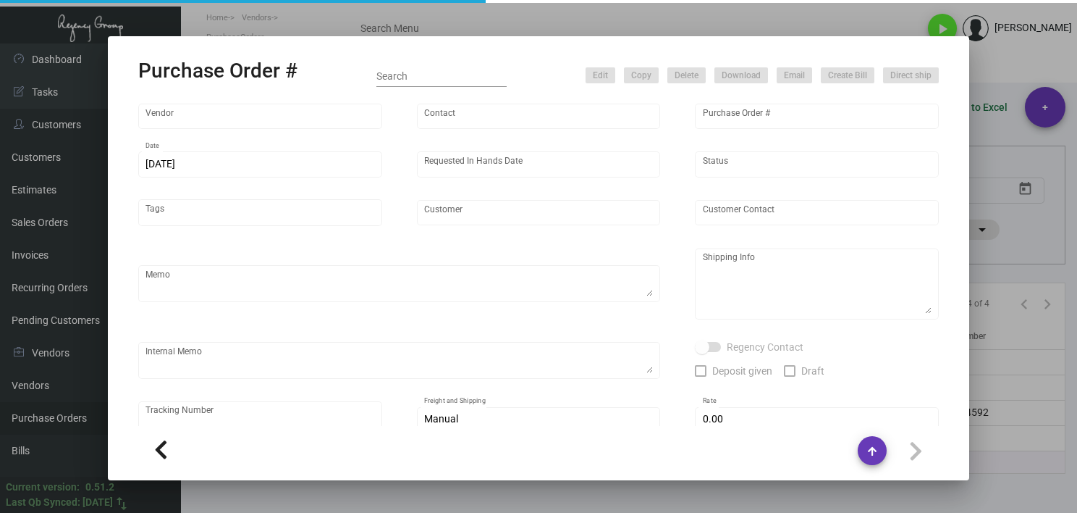
type input "Glodan Inc"
type input "[PERSON_NAME]"
type input "108258"
type input "[DATE]"
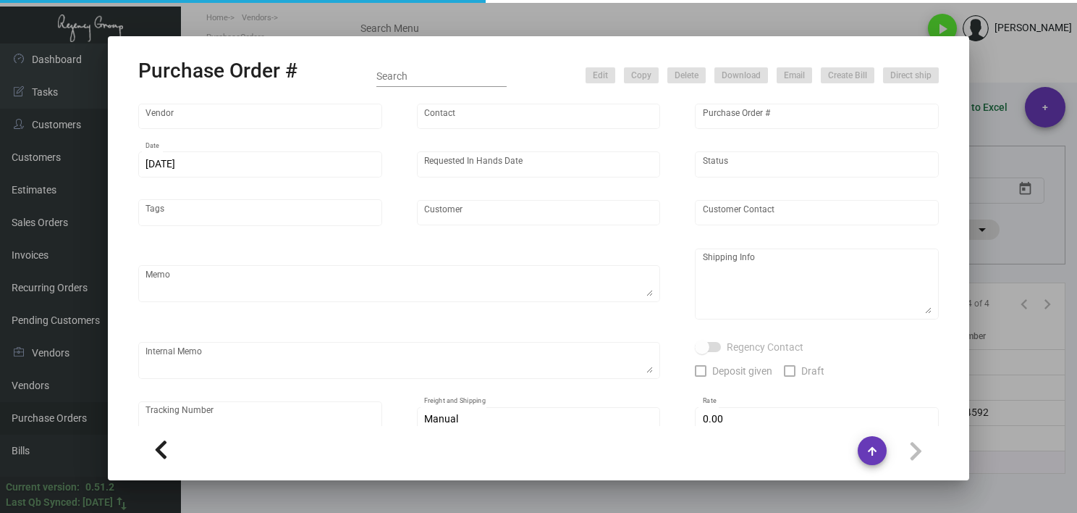
type input "[GEOGRAPHIC_DATA]"
type input "Madi Bird"
type textarea "***ANY PRICE DISCREPANCY MUST BE CALLED OUT PRIOR TO PROCEEDING WITH THIS ORDER…"
type textarea "[GEOGRAPHIC_DATA] - Madi Bird [STREET_ADDRESS][US_STATE][US_STATE]"
type textarea "These will need to be shipped as they only offer free local delivery ~ // Since…"
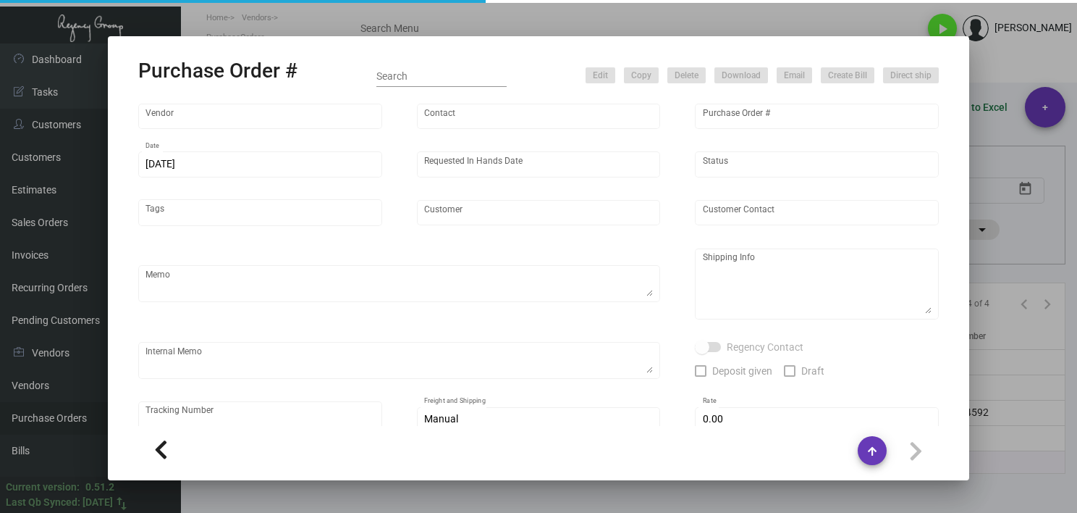
type input "$ 0.00"
type input "United States Dollar $"
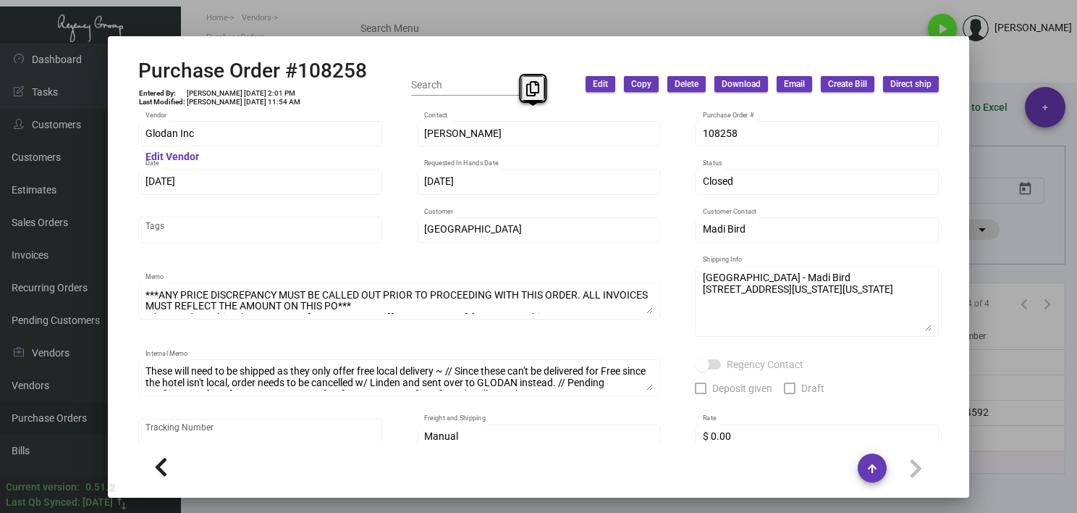
drag, startPoint x: 956, startPoint y: 153, endPoint x: 956, endPoint y: 173, distance: 19.5
click at [956, 173] on mat-dialog-container "Purchase Order #108258 Entered By: [PERSON_NAME] [DATE] 2:01 PM Last Modified: …" at bounding box center [539, 266] width 862 height 461
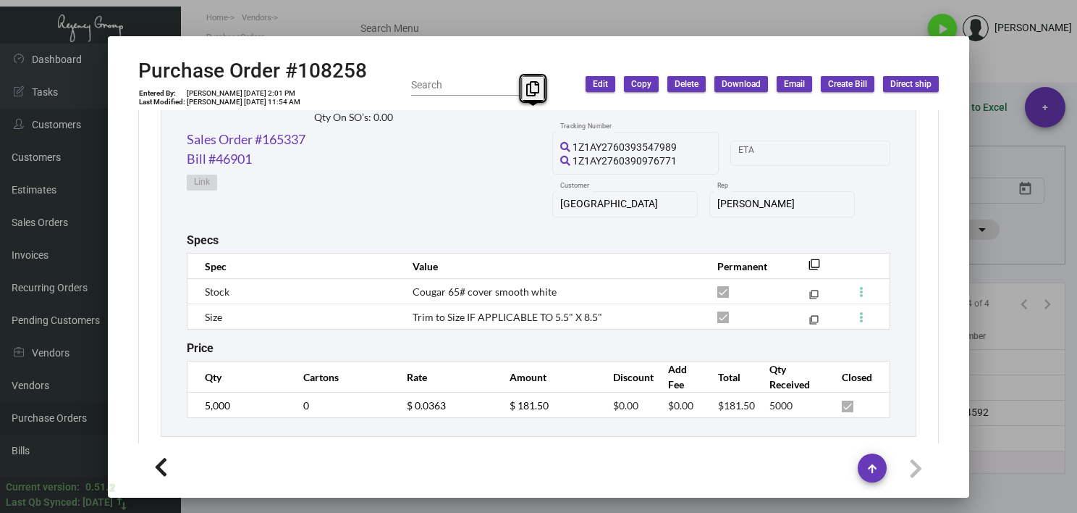
scroll to position [1213, 0]
